Goal: Use online tool/utility: Utilize a website feature to perform a specific function

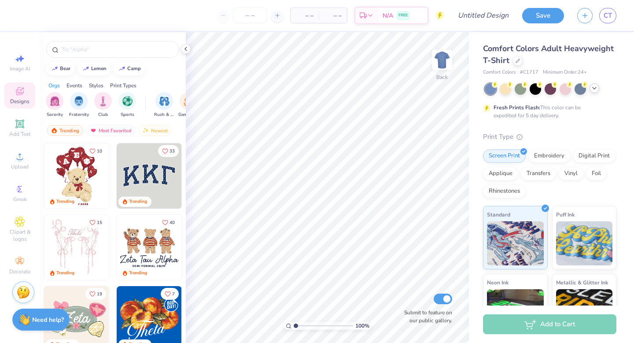
click at [595, 89] on icon at bounding box center [594, 88] width 7 height 7
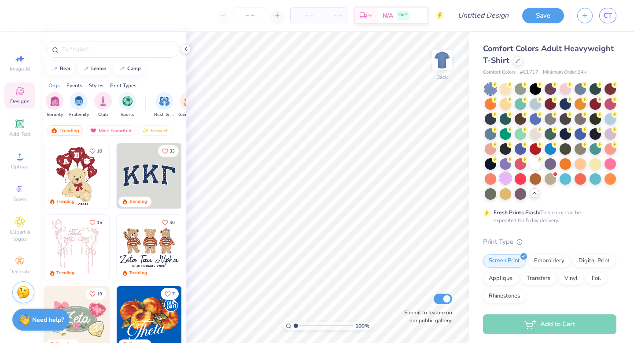
click at [506, 179] on div at bounding box center [505, 177] width 11 height 11
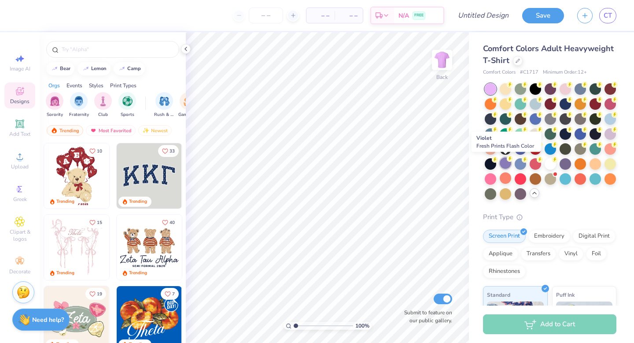
click at [508, 162] on div at bounding box center [505, 162] width 11 height 11
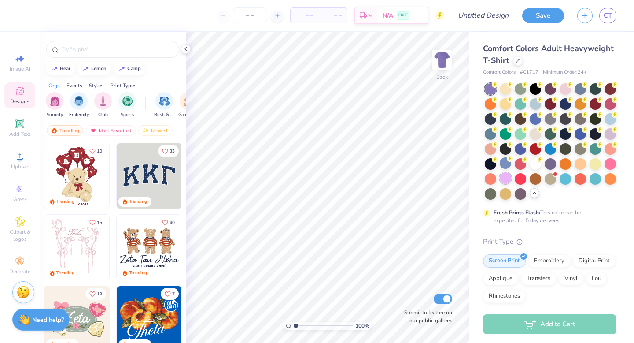
click at [505, 179] on div at bounding box center [505, 177] width 11 height 11
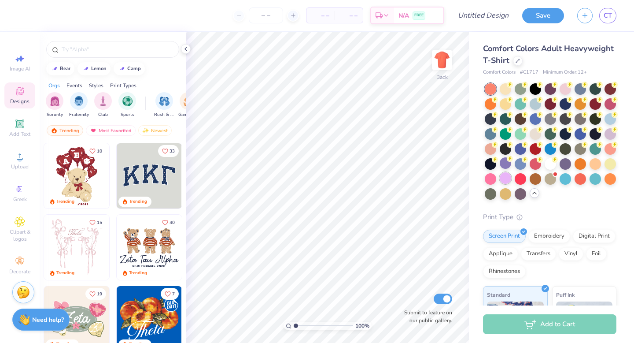
click at [504, 178] on div at bounding box center [505, 177] width 11 height 11
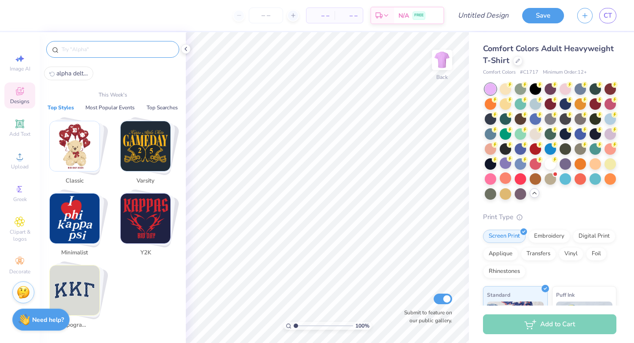
click at [120, 52] on input "text" at bounding box center [117, 49] width 113 height 9
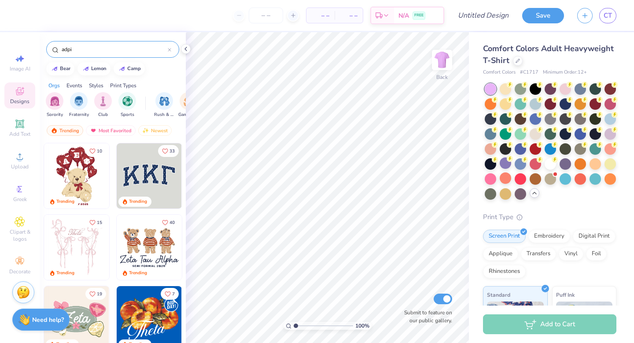
type input "adpi"
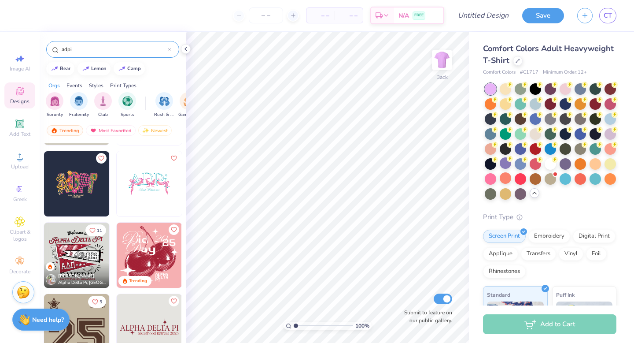
scroll to position [135, 0]
click at [146, 181] on img at bounding box center [149, 183] width 65 height 65
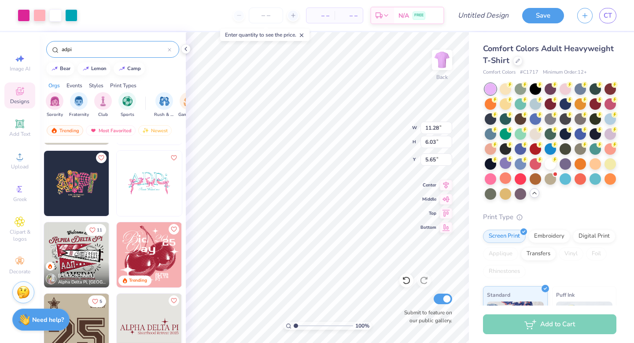
type input "5.65"
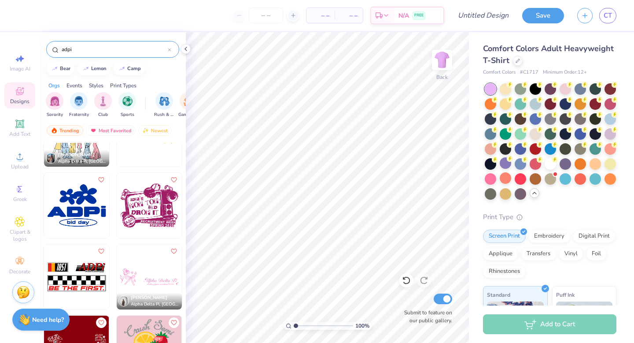
scroll to position [1481, 0]
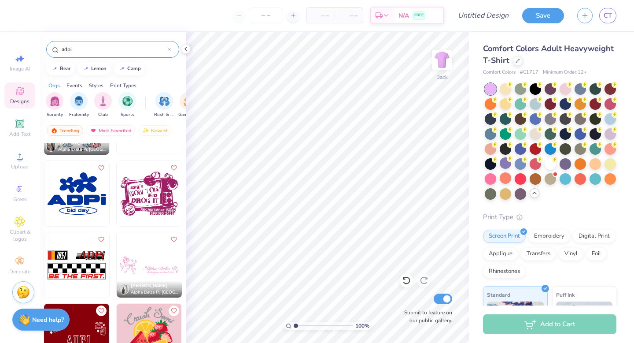
click at [106, 45] on input "adpi" at bounding box center [114, 49] width 107 height 9
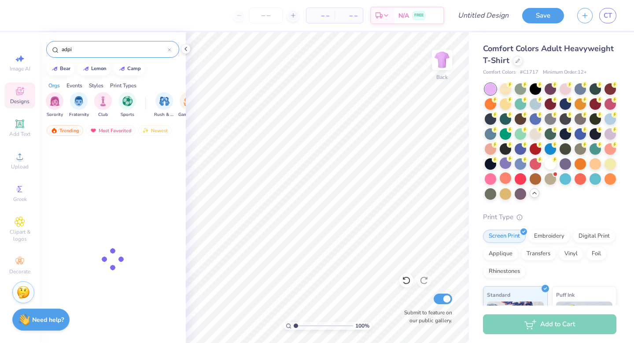
click at [105, 45] on input "adpi" at bounding box center [114, 49] width 107 height 9
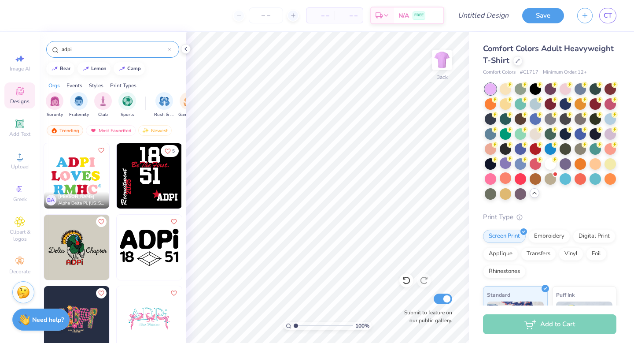
click at [105, 45] on input "adpi" at bounding box center [114, 49] width 107 height 9
type input "70s"
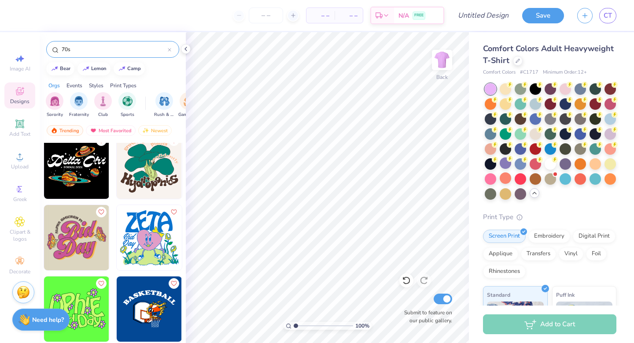
scroll to position [1296, 0]
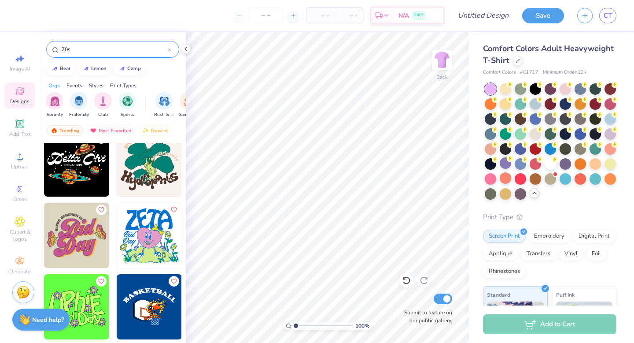
click at [77, 237] on img at bounding box center [76, 235] width 65 height 65
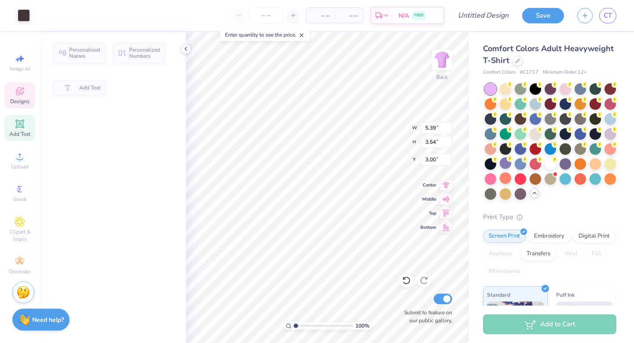
type input "5.39"
type input "3.54"
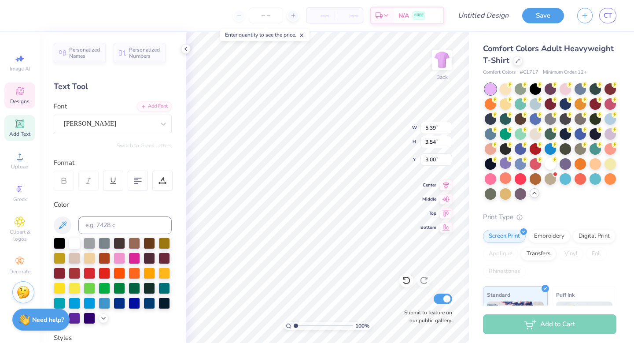
scroll to position [0, 0]
type textarea "A"
type textarea "e"
type textarea "[US_STATE] A&M University"
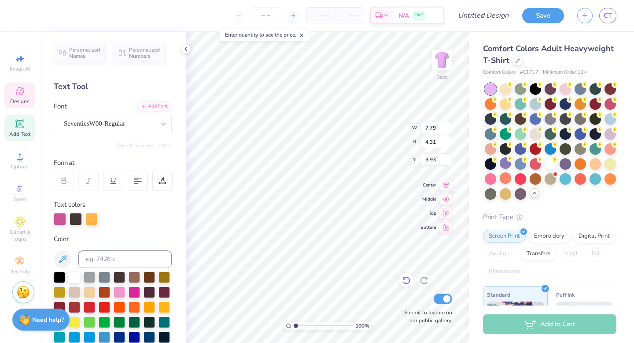
type textarea "B"
type textarea "Alpha Delta Pi"
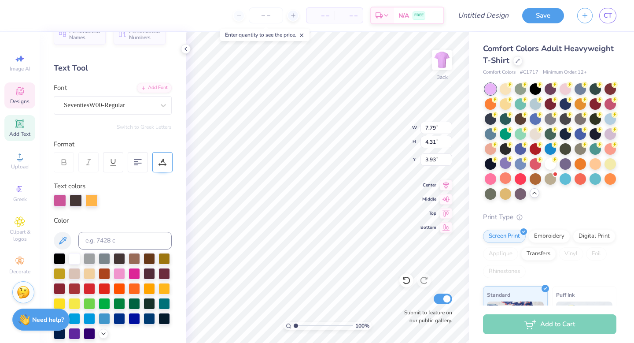
scroll to position [0, 0]
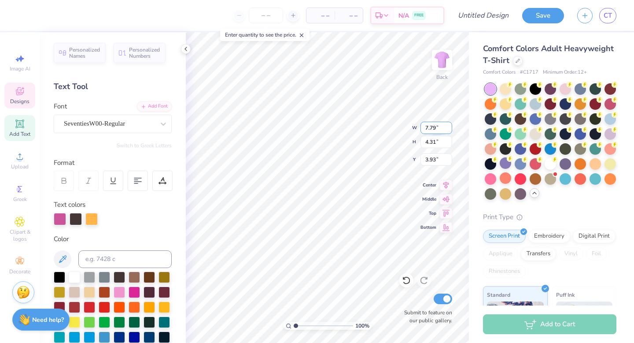
click at [401, 126] on div "100 % Back W 7.79 7.79 " H 4.31 4.31 " Y 3.93 3.93 " Center Middle Top Bottom S…" at bounding box center [327, 187] width 283 height 311
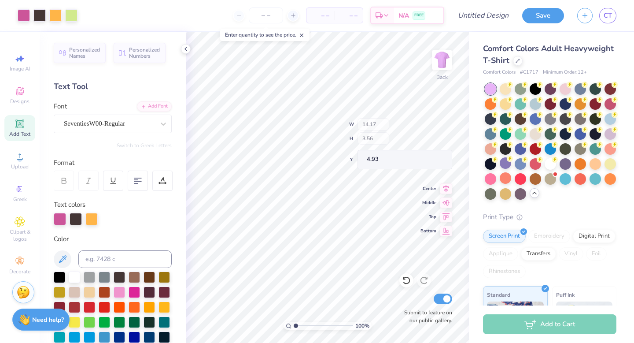
type input "14.17"
type input "3.56"
type input "4.93"
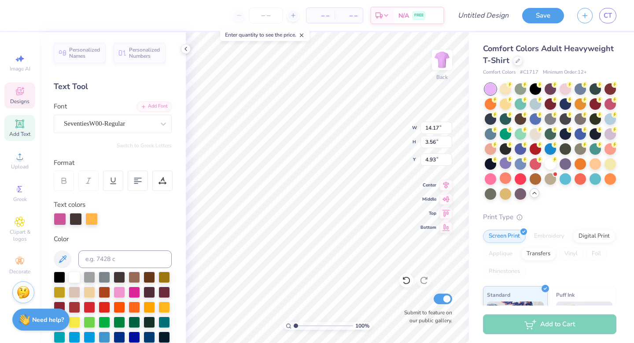
type input "8.65"
type input "4.41"
type input "7.30"
type textarea "D"
type textarea "Zeta lambda"
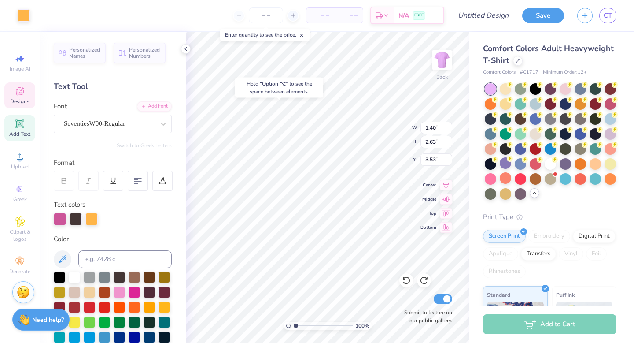
type input "6.88"
type input "4.96"
type input "11.17"
type input "3.56"
type input "9.51"
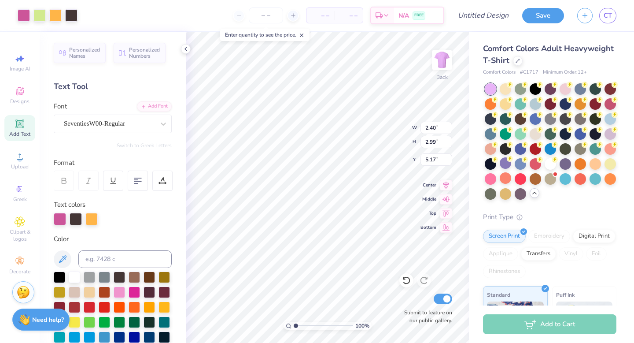
type input "1.26"
type input "1.40"
type input "2.63"
type input "6.88"
type input "3.00"
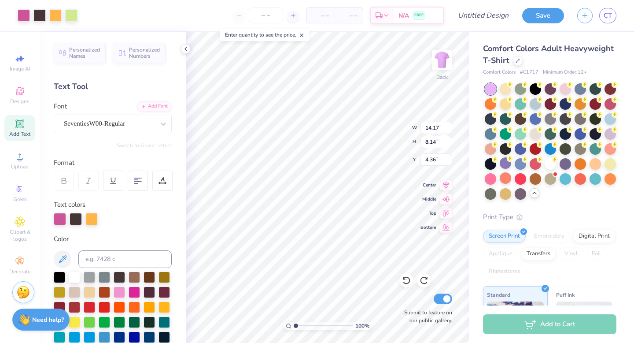
type input "5.17"
type input "3.00"
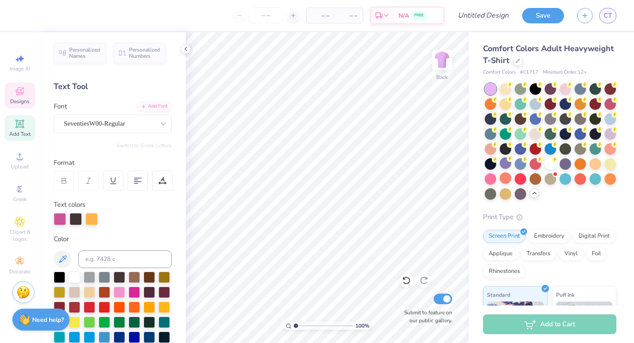
click at [17, 96] on icon at bounding box center [20, 91] width 11 height 11
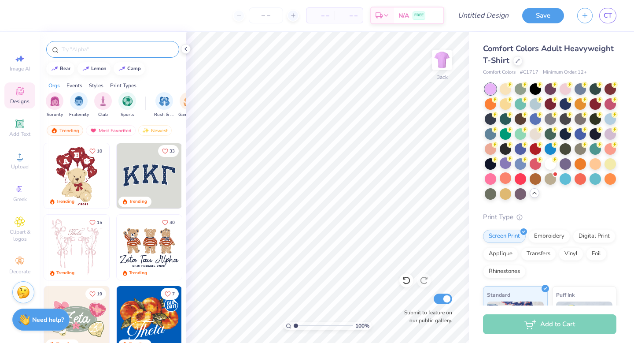
click at [106, 50] on input "text" at bounding box center [117, 49] width 113 height 9
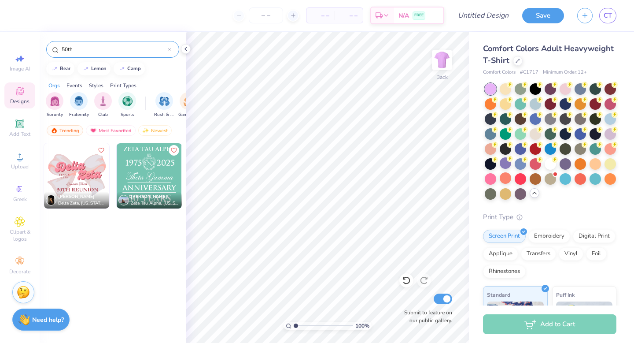
type input "50th"
click at [142, 180] on img at bounding box center [149, 175] width 65 height 65
click at [169, 204] on span "Zeta Tau Alpha, [US_STATE] A&M University" at bounding box center [155, 203] width 48 height 7
click at [122, 198] on img at bounding box center [123, 200] width 11 height 11
click at [169, 204] on span "Zeta Tau Alpha, [US_STATE] A&M University" at bounding box center [155, 203] width 48 height 7
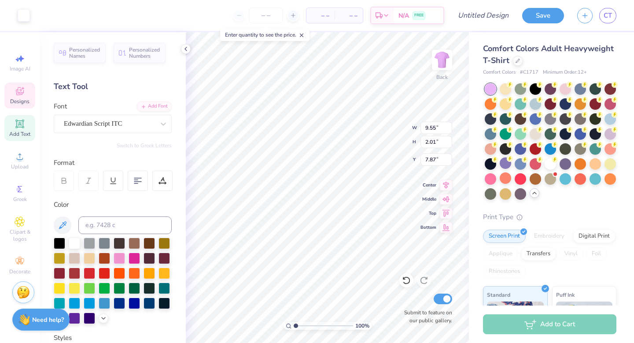
type input "7.87"
type textarea "T"
type textarea "Zeta Lambda"
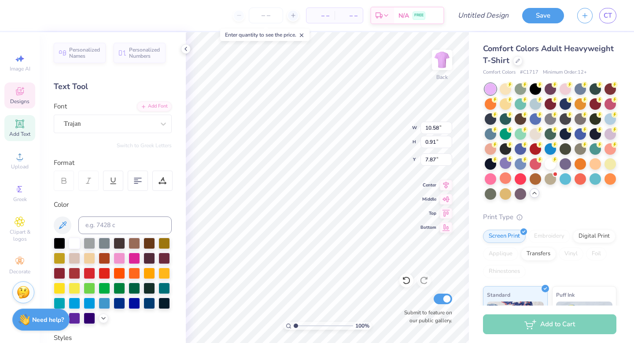
type input "10.58"
type input "0.91"
type input "3.00"
type textarea "Z"
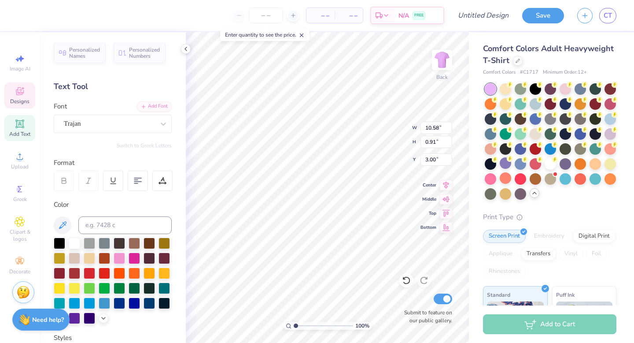
type textarea "ALPHA DELTA PI"
type textarea "OF SISTERHOOD AND authentic friendship"
click at [17, 155] on icon at bounding box center [20, 156] width 11 height 11
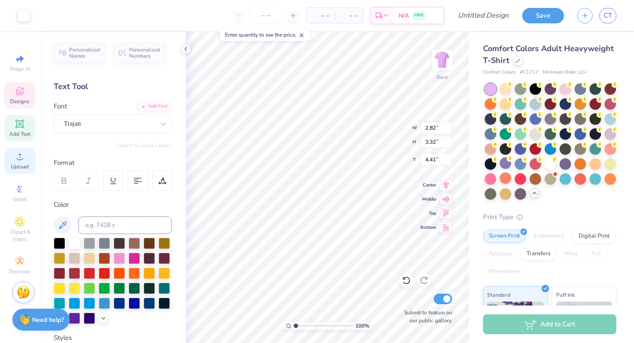
click at [25, 165] on span "Upload" at bounding box center [20, 166] width 18 height 7
click at [14, 165] on span "Upload" at bounding box center [20, 166] width 18 height 7
click at [20, 163] on span "Upload" at bounding box center [20, 166] width 18 height 7
click at [20, 166] on span "Upload" at bounding box center [20, 166] width 18 height 7
click at [20, 226] on icon at bounding box center [20, 221] width 10 height 11
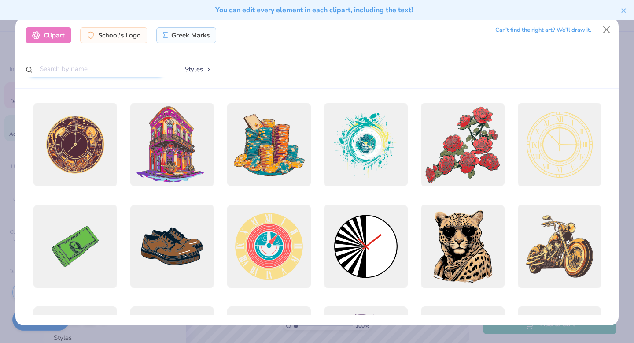
click at [110, 71] on input "text" at bounding box center [96, 69] width 141 height 16
type input "alpha delta pi seal"
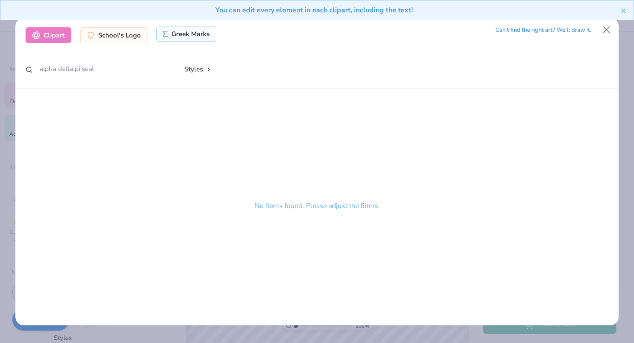
click at [190, 34] on div "Greek Marks" at bounding box center [186, 34] width 60 height 16
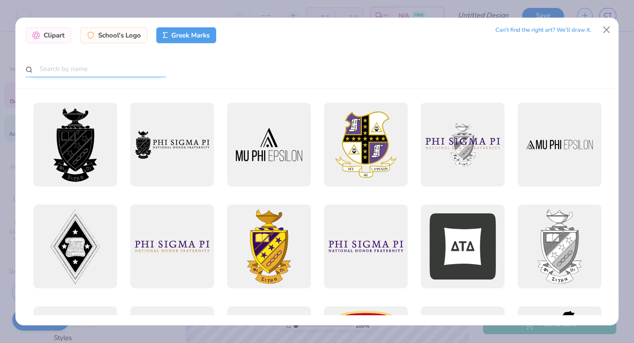
click at [71, 66] on input "text" at bounding box center [96, 69] width 141 height 16
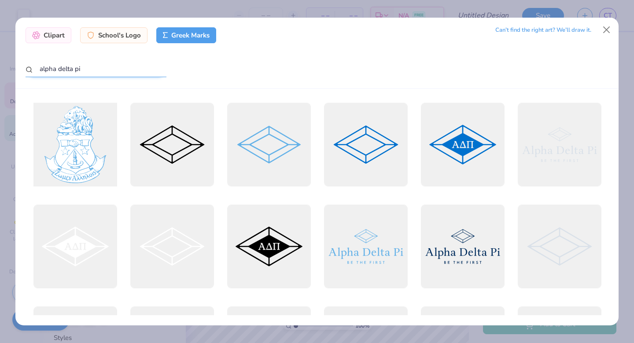
type input "alpha delta pi"
click at [81, 150] on div at bounding box center [75, 145] width 92 height 92
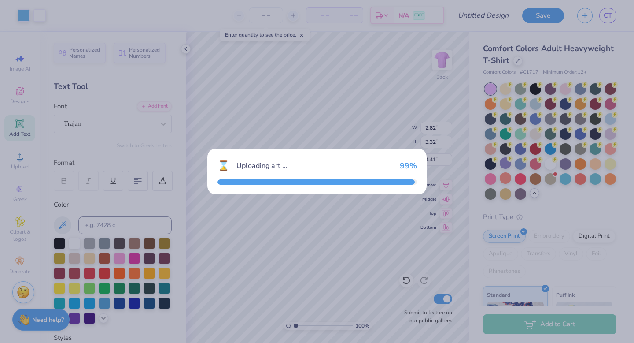
type input "14.17"
type input "17.55"
type input "3.00"
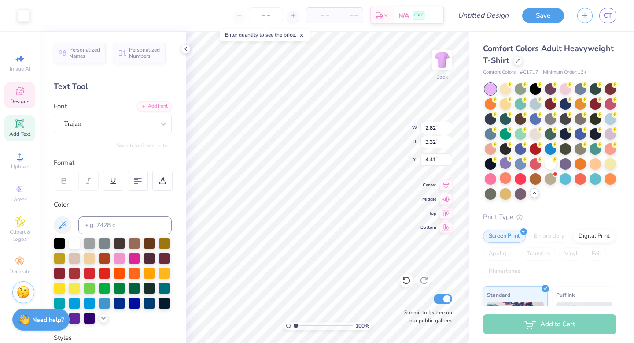
type input "2.82"
type input "3.32"
type input "4.41"
type input "1.59"
type input "3.11"
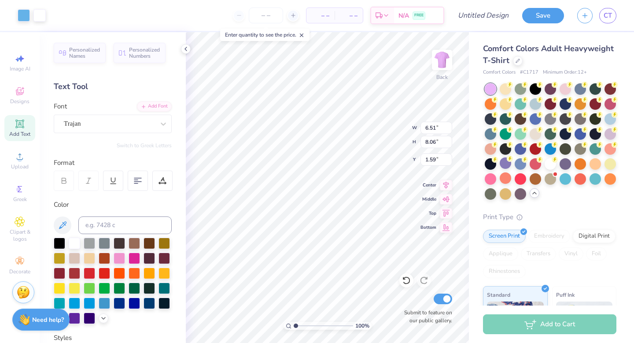
type input "3.85"
type input "3.70"
type input "2.55"
type input "3.16"
type input "4.40"
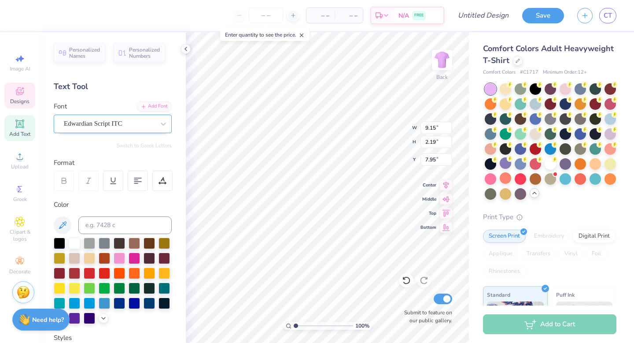
click at [141, 125] on div "Edwardian Script ITC" at bounding box center [109, 124] width 93 height 14
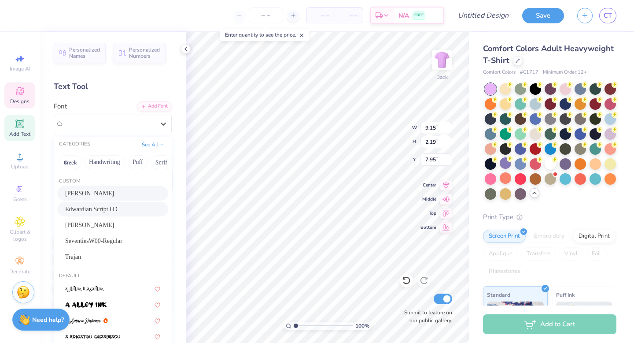
click at [90, 191] on div "[PERSON_NAME]" at bounding box center [112, 193] width 95 height 9
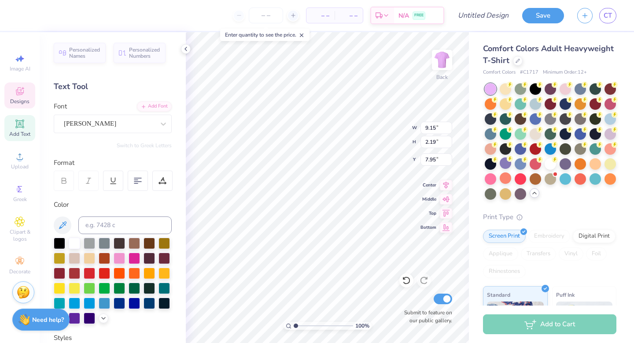
scroll to position [0, 0]
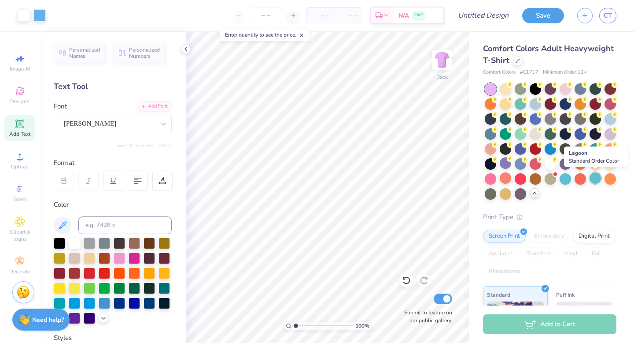
click at [590, 179] on div at bounding box center [595, 177] width 11 height 11
click at [581, 177] on div at bounding box center [580, 177] width 11 height 11
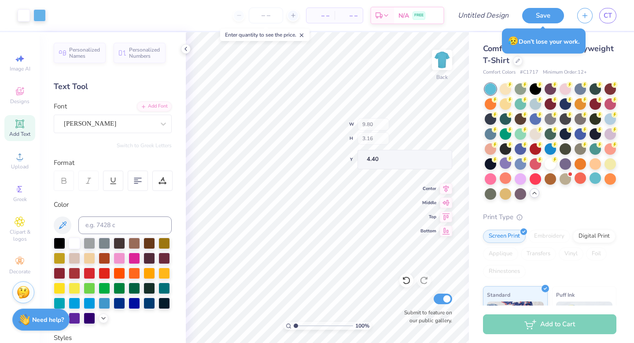
type input "5.03"
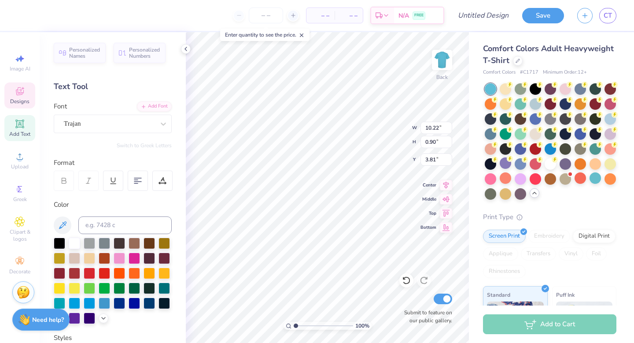
type input "3.81"
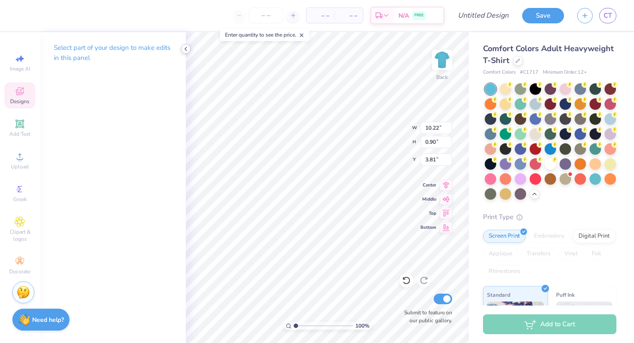
click at [183, 50] on icon at bounding box center [185, 48] width 7 height 7
type input "10.87"
type input "1.08"
type input "10.14"
type input "8.43"
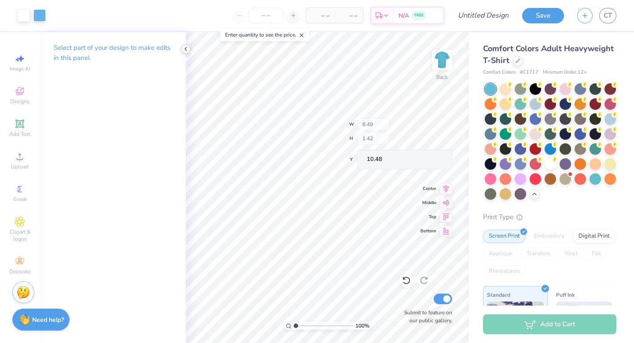
type input "10.48"
click at [164, 243] on div "Select part of your design to make edits in this panel" at bounding box center [113, 187] width 146 height 311
type input "12.73"
click at [22, 222] on icon at bounding box center [20, 222] width 10 height 10
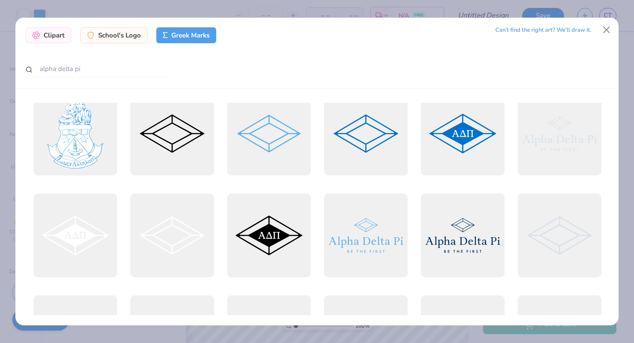
scroll to position [0, 0]
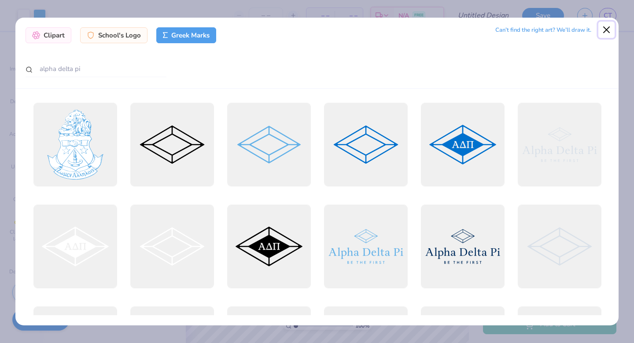
click at [613, 22] on button "Close" at bounding box center [607, 30] width 17 height 17
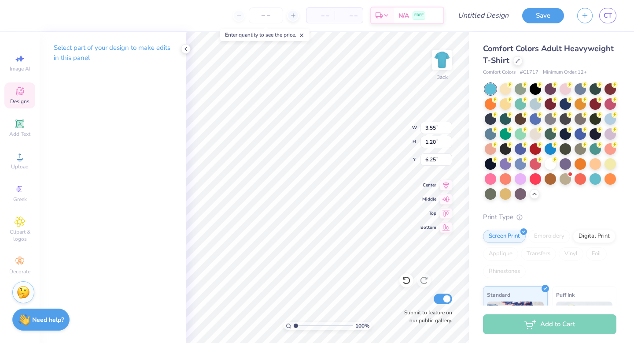
type input "3.55"
type input "1.20"
type input "5.65"
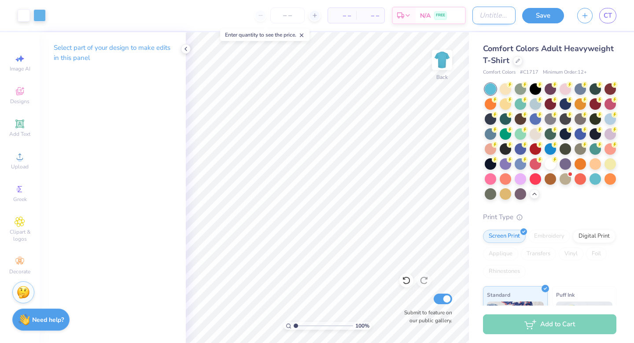
click at [488, 18] on input "Design Title" at bounding box center [494, 16] width 43 height 18
type input "zeta lambda 50th celebration"
type input "8.19"
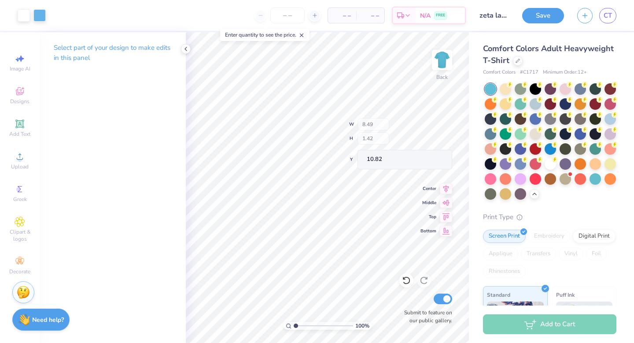
type input "10.82"
type input "8.49"
type input "1.42"
type input "10.11"
click at [179, 202] on div "Select part of your design to make edits in this panel" at bounding box center [113, 187] width 146 height 311
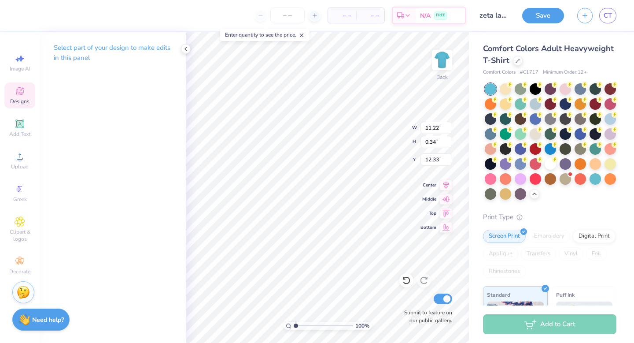
type input "12.33"
click at [287, 13] on input "number" at bounding box center [287, 15] width 34 height 16
type input "25"
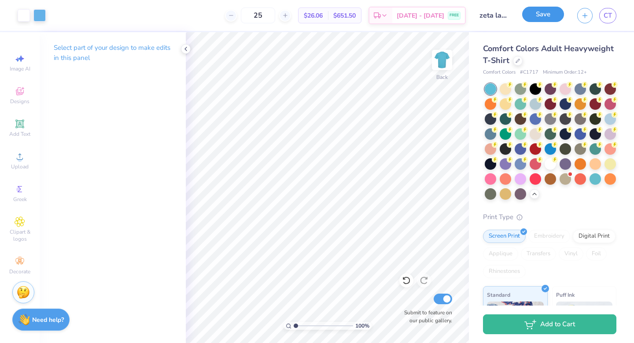
click at [546, 16] on button "Save" at bounding box center [543, 14] width 42 height 15
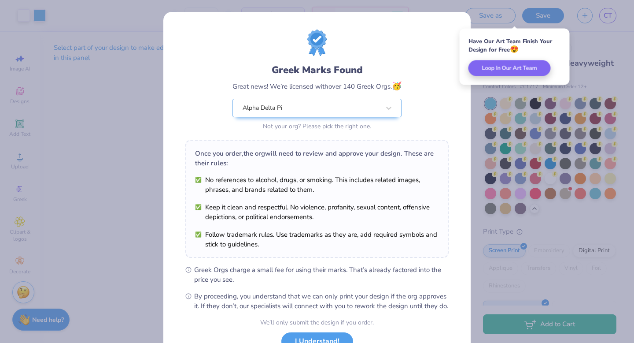
scroll to position [70, 0]
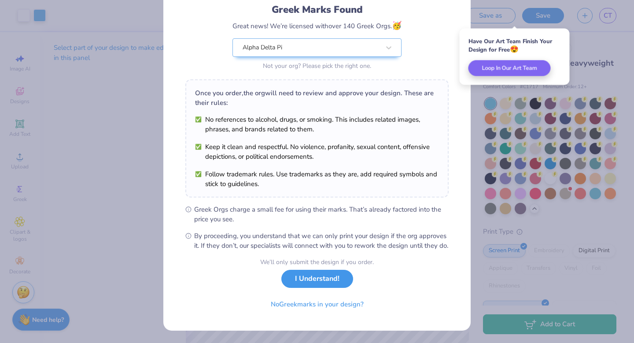
click at [334, 279] on button "I Understand!" at bounding box center [317, 279] width 72 height 18
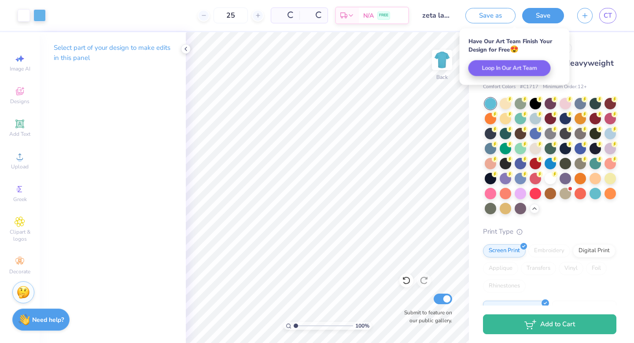
scroll to position [0, 0]
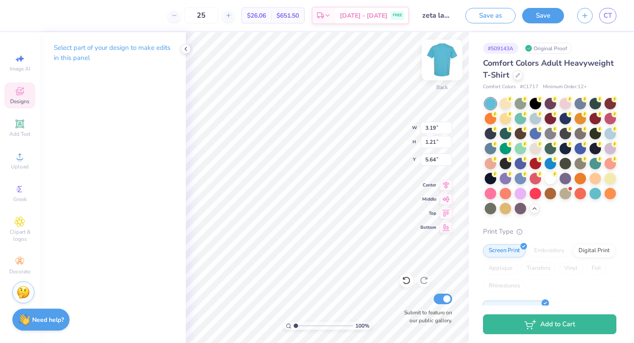
type input "3.19"
type input "1.21"
type input "5.40"
type input "12.16"
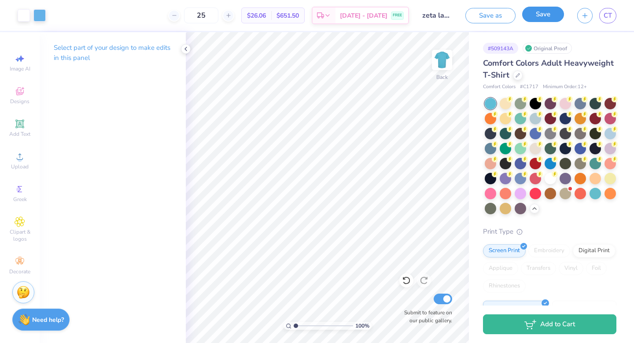
click at [555, 14] on button "Save" at bounding box center [543, 14] width 42 height 15
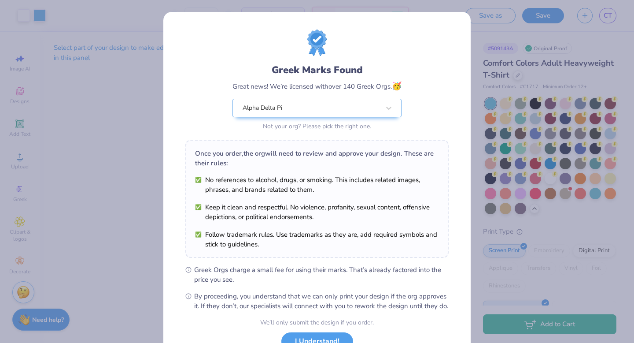
scroll to position [70, 0]
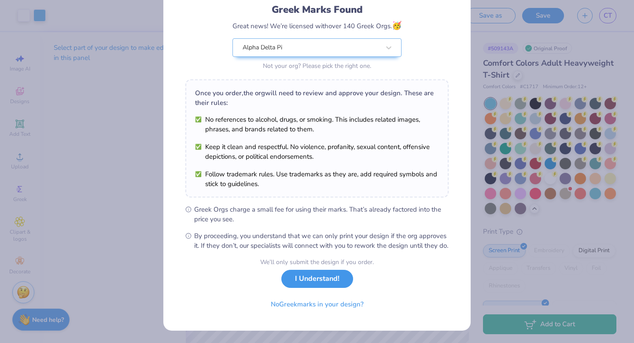
click at [337, 281] on button "I Understand!" at bounding box center [317, 279] width 72 height 18
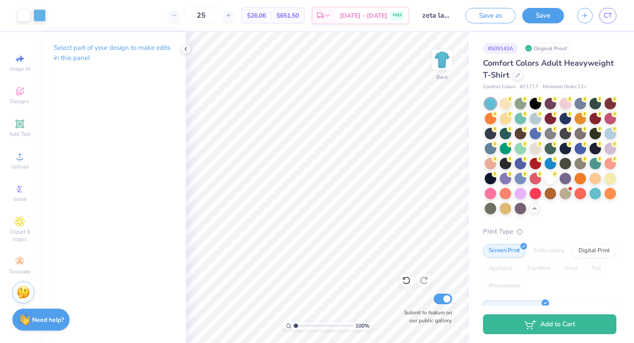
scroll to position [0, 0]
click at [611, 22] on link "CT" at bounding box center [608, 15] width 17 height 15
